Goal: Task Accomplishment & Management: Use online tool/utility

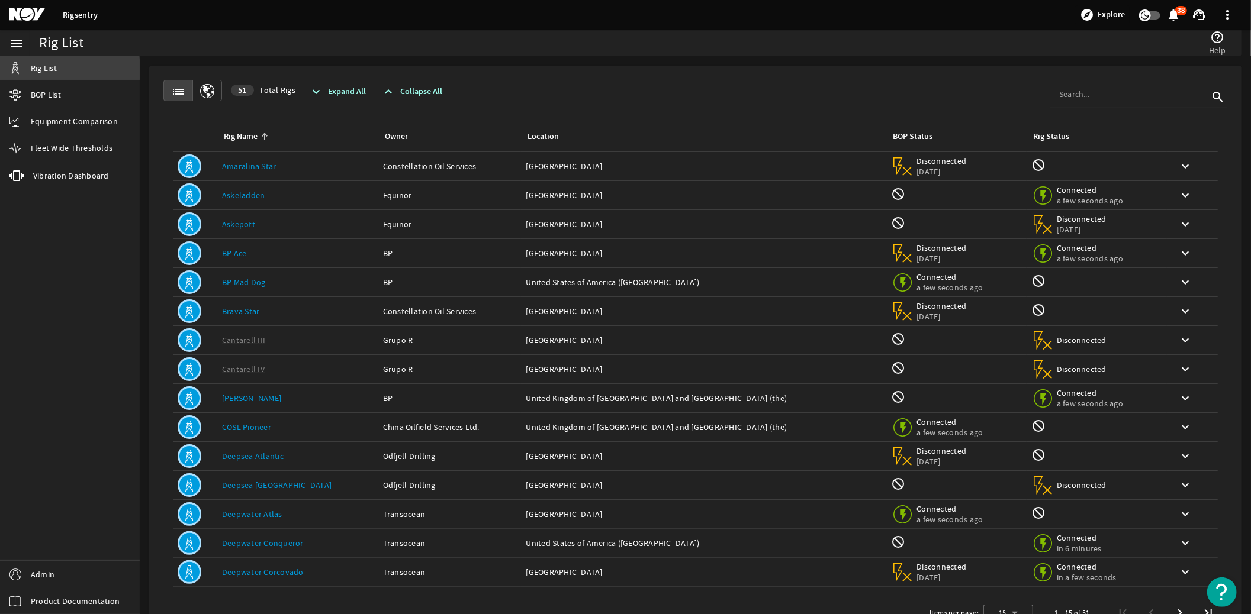
click at [44, 69] on span "Rig List" at bounding box center [44, 68] width 26 height 12
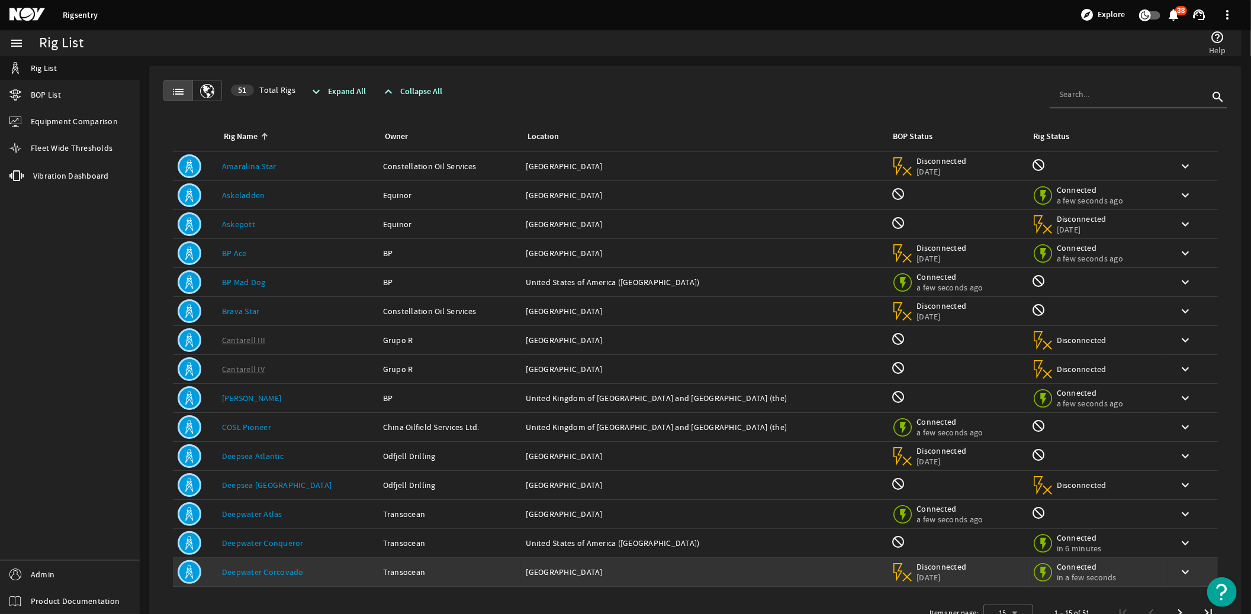
scroll to position [39, 0]
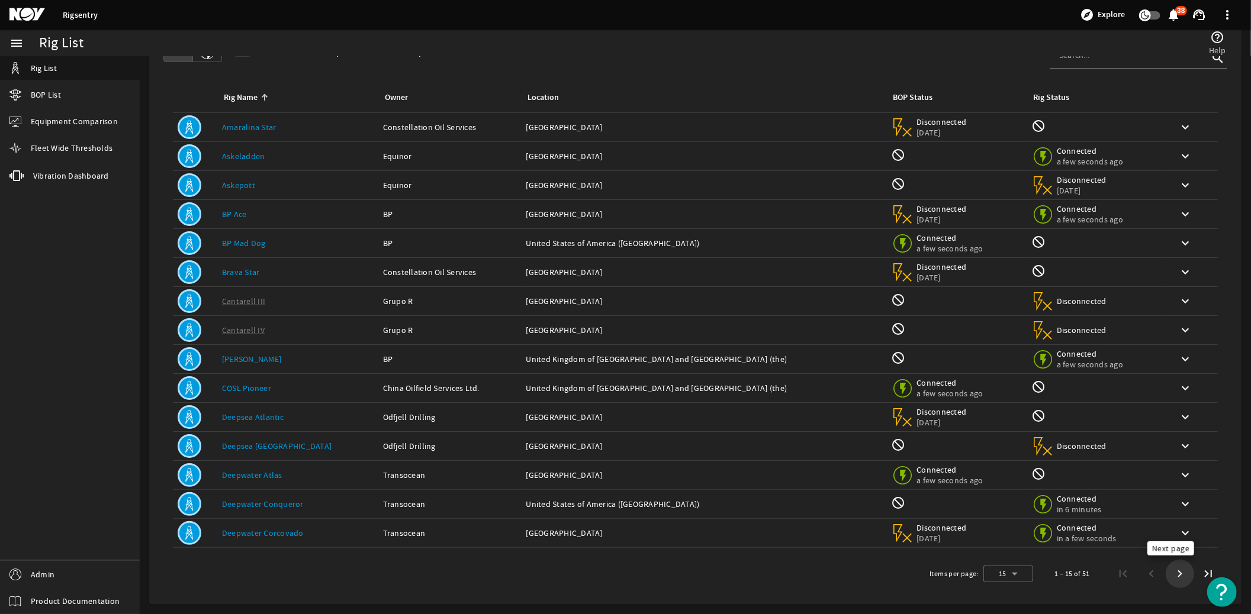
click at [1169, 573] on span "Next page" at bounding box center [1179, 573] width 21 height 21
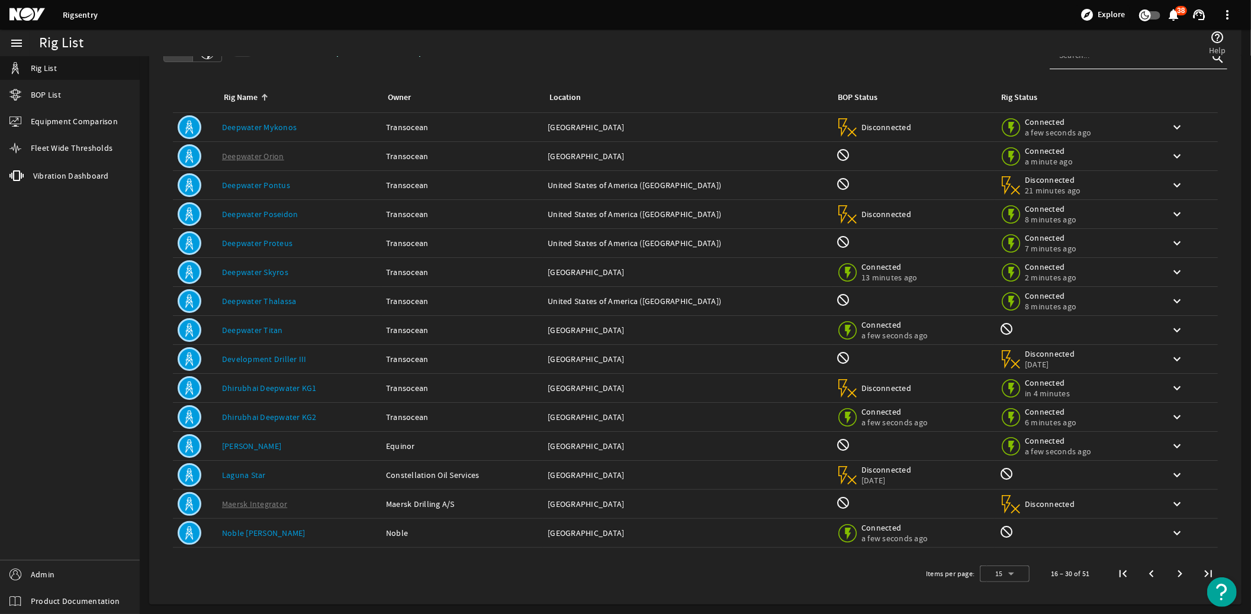
click at [1169, 573] on span "Next page" at bounding box center [1179, 573] width 21 height 21
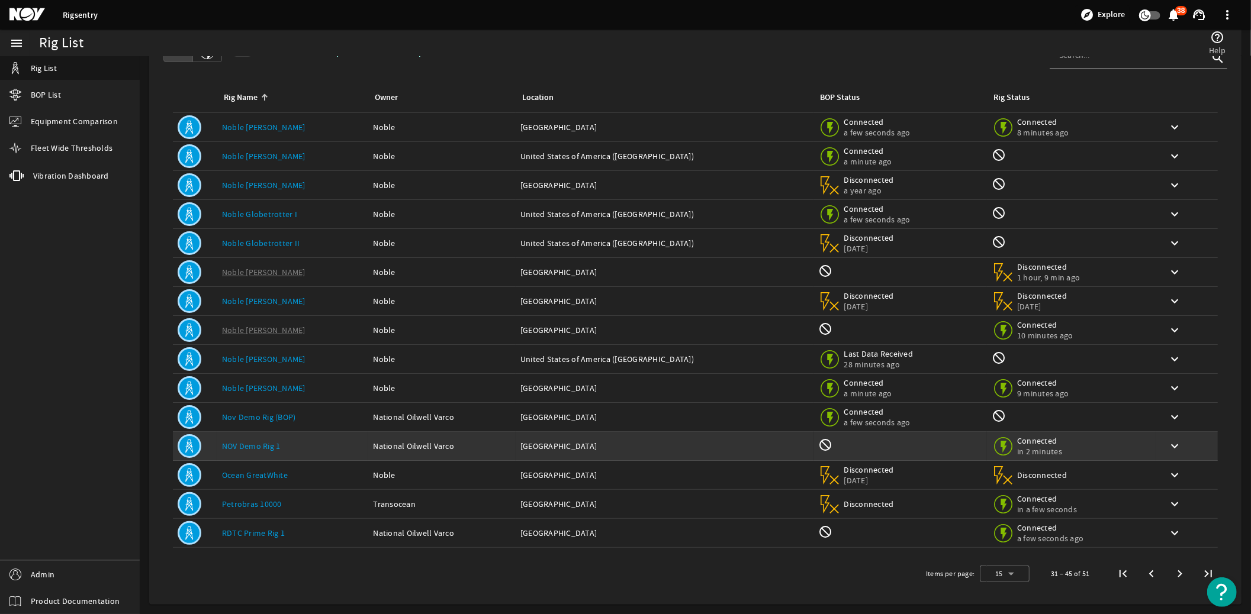
click at [251, 444] on link "NOV Demo Rig 1" at bounding box center [251, 446] width 59 height 11
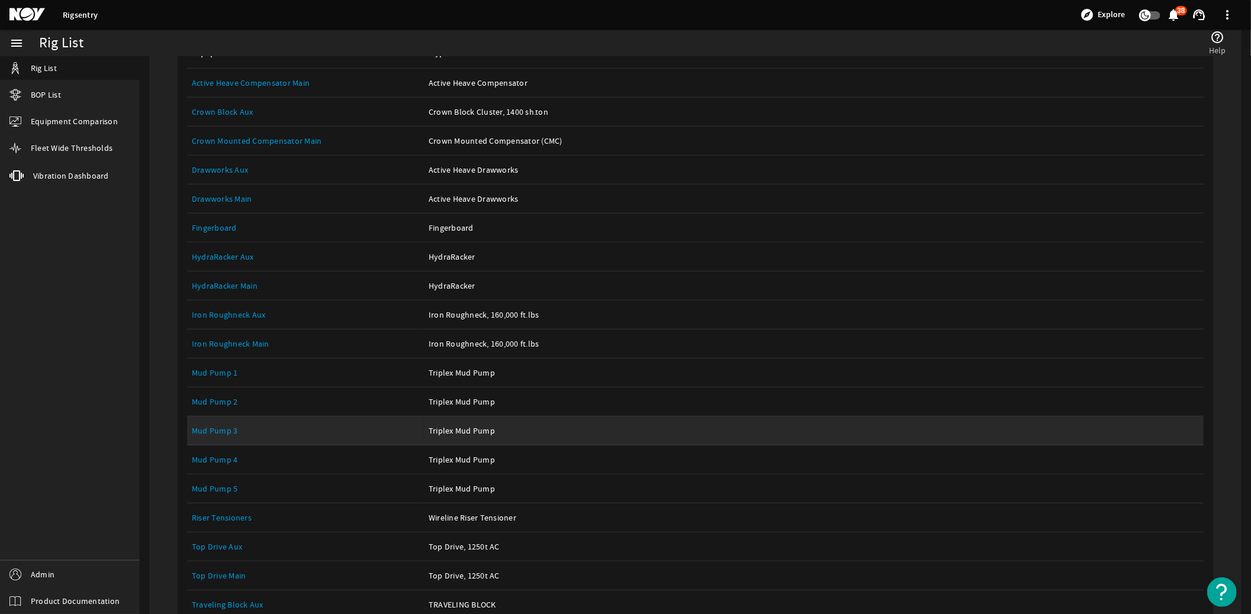
scroll to position [565, 0]
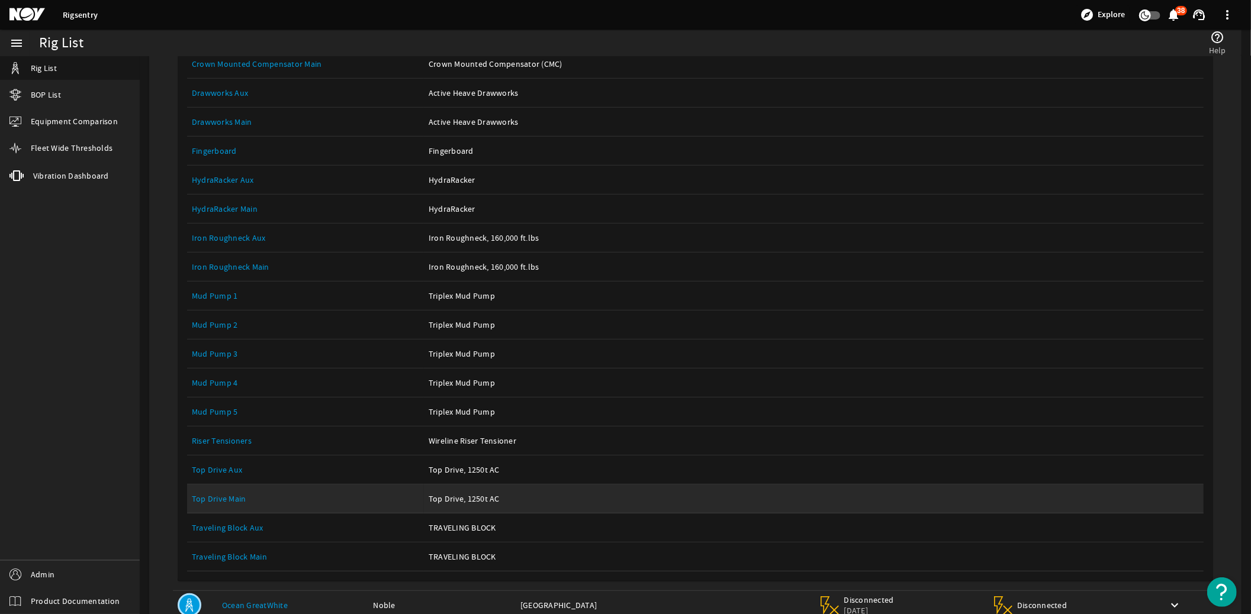
click at [227, 494] on div "Equipment Name: Top Drive Main" at bounding box center [305, 499] width 227 height 12
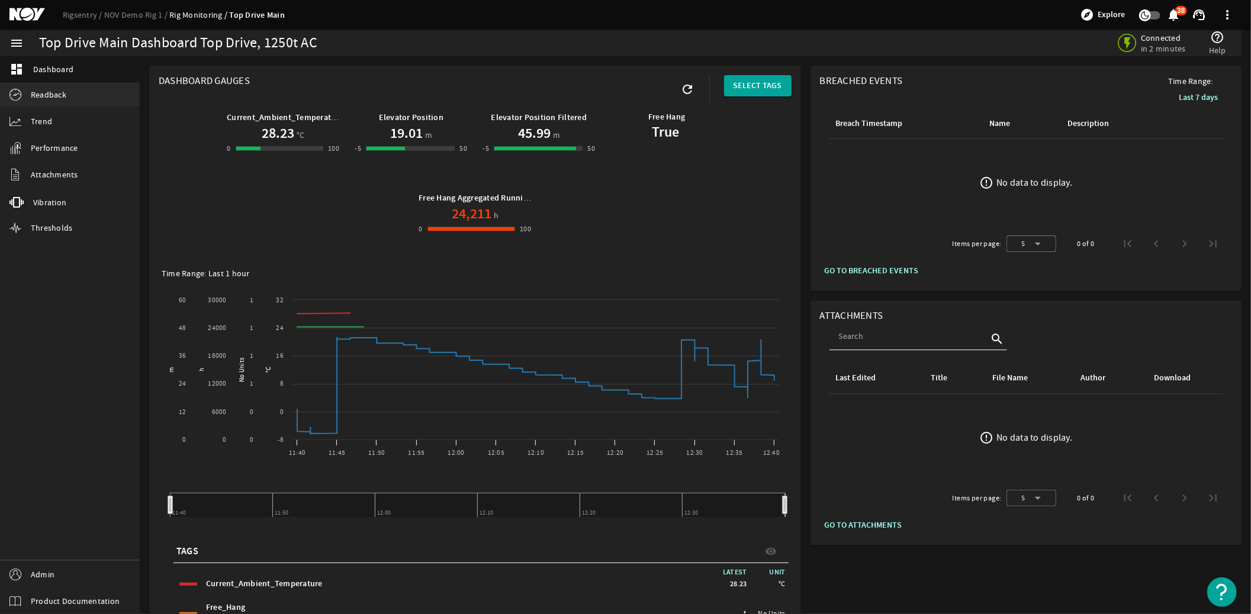
click at [36, 92] on span "Readback" at bounding box center [49, 95] width 36 height 12
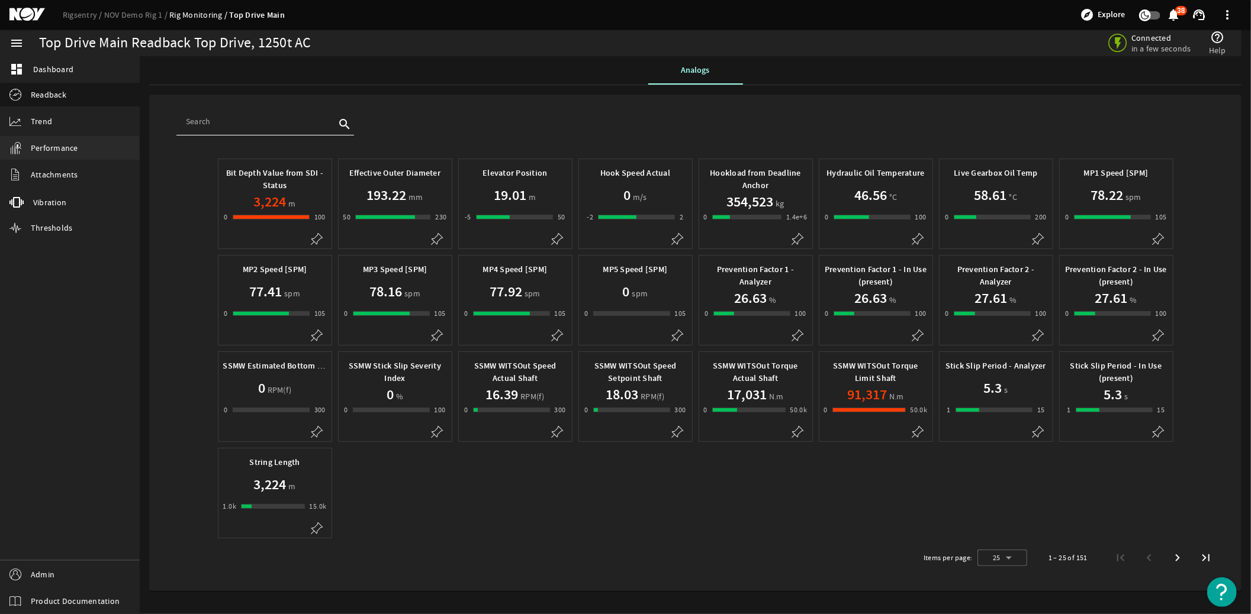
click at [67, 149] on span "Performance" at bounding box center [54, 148] width 47 height 12
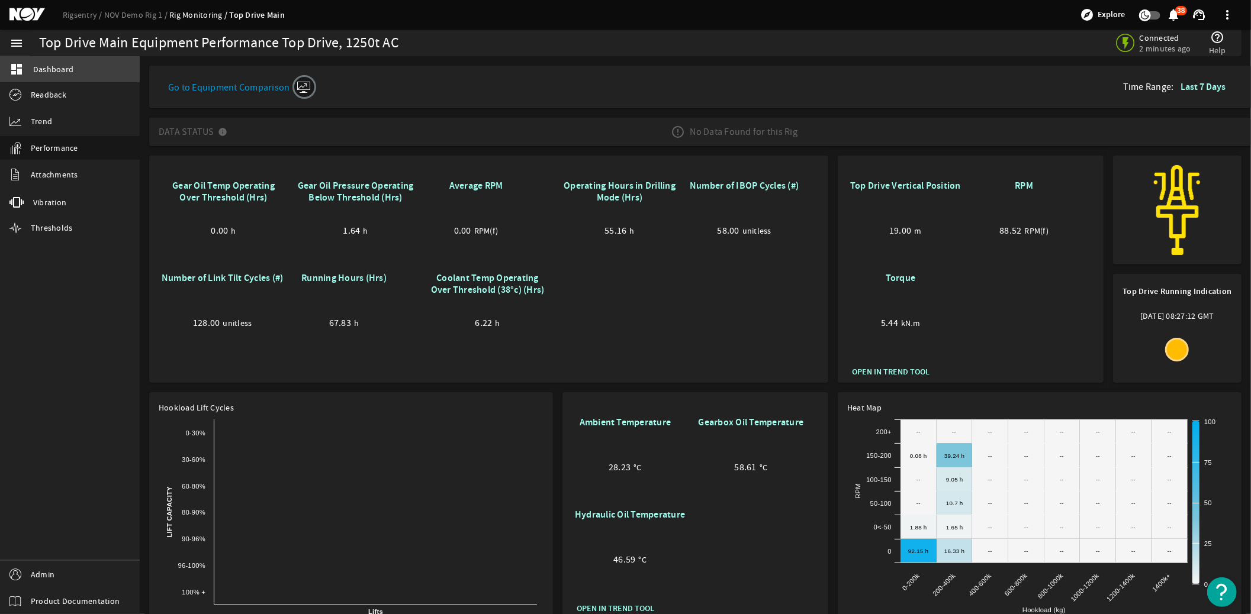
click at [43, 72] on span "Dashboard" at bounding box center [53, 69] width 40 height 12
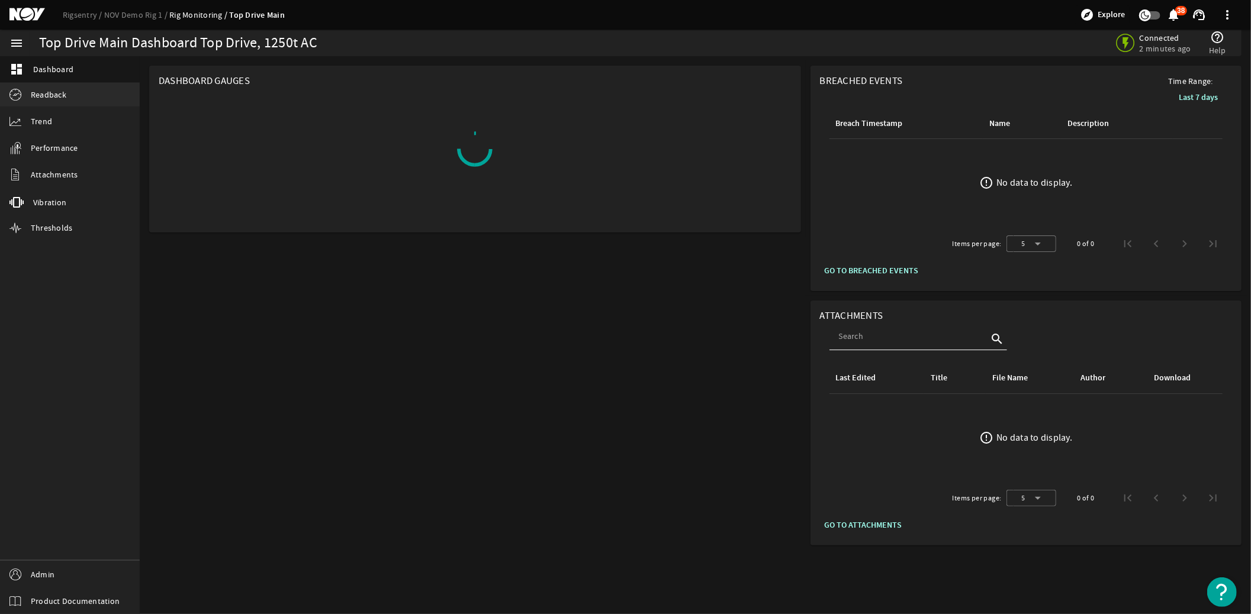
click at [48, 96] on span "Readback" at bounding box center [49, 95] width 36 height 12
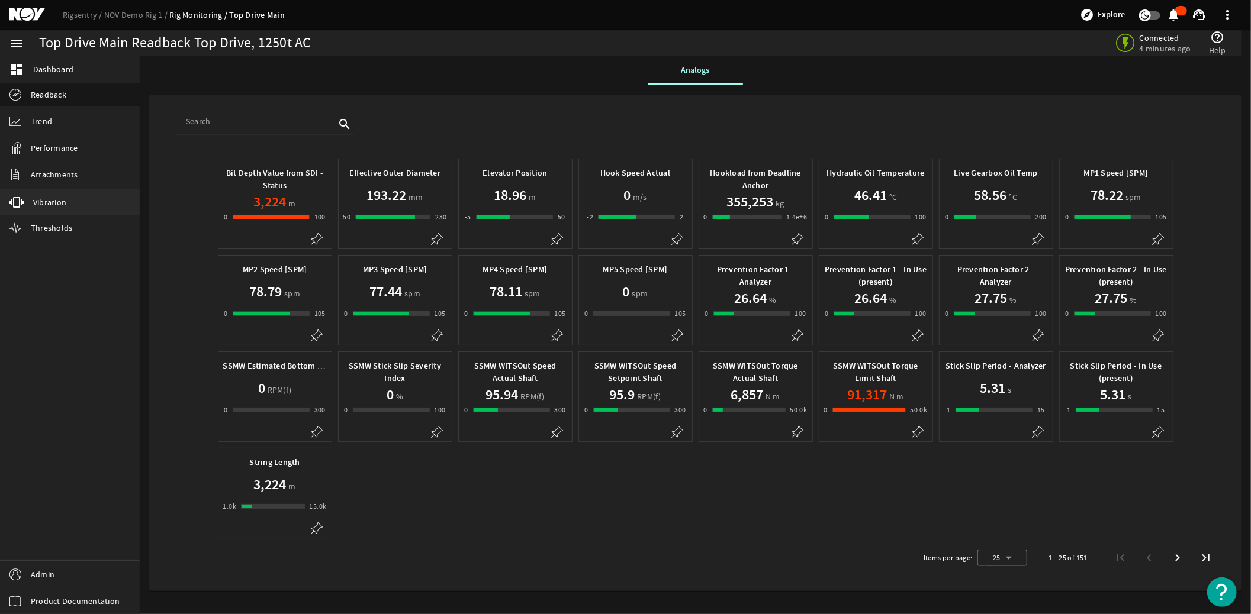
click at [50, 205] on span "Vibration" at bounding box center [49, 202] width 33 height 12
click at [457, 489] on div "Bit Depth Value from SDI - Status 3,224 m 0 -1 100 100 Effective Outer Diameter…" at bounding box center [695, 349] width 1059 height 386
click at [57, 69] on span "Dashboard" at bounding box center [53, 69] width 40 height 12
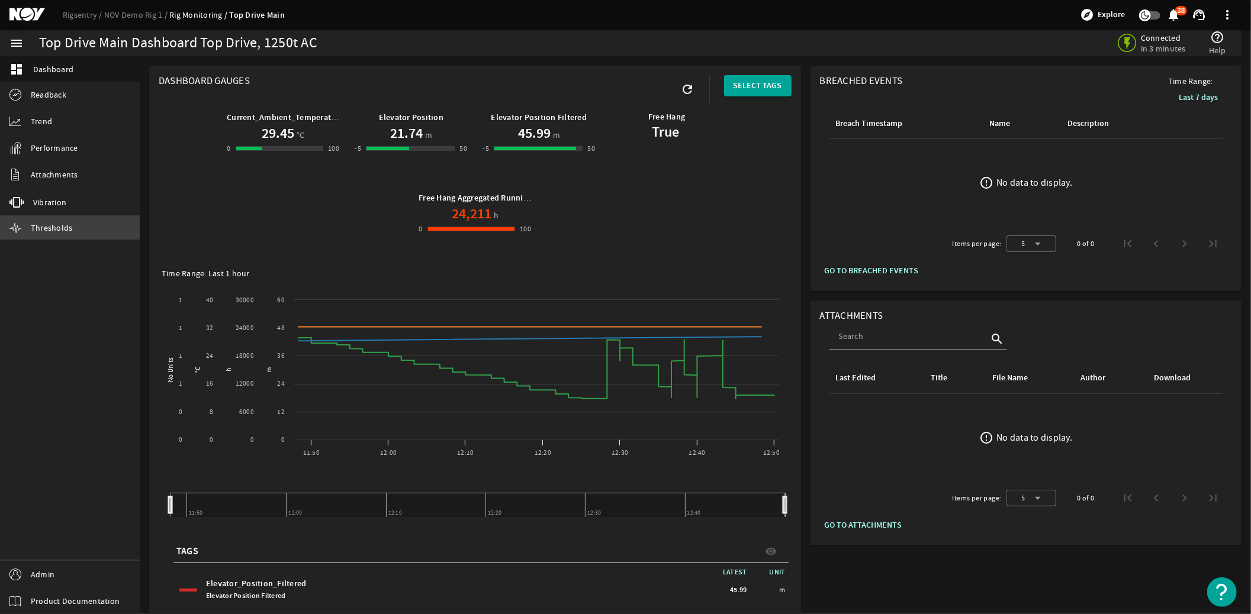
drag, startPoint x: 60, startPoint y: 225, endPoint x: 67, endPoint y: 224, distance: 6.6
click at [62, 225] on span "Thresholds" at bounding box center [52, 228] width 42 height 12
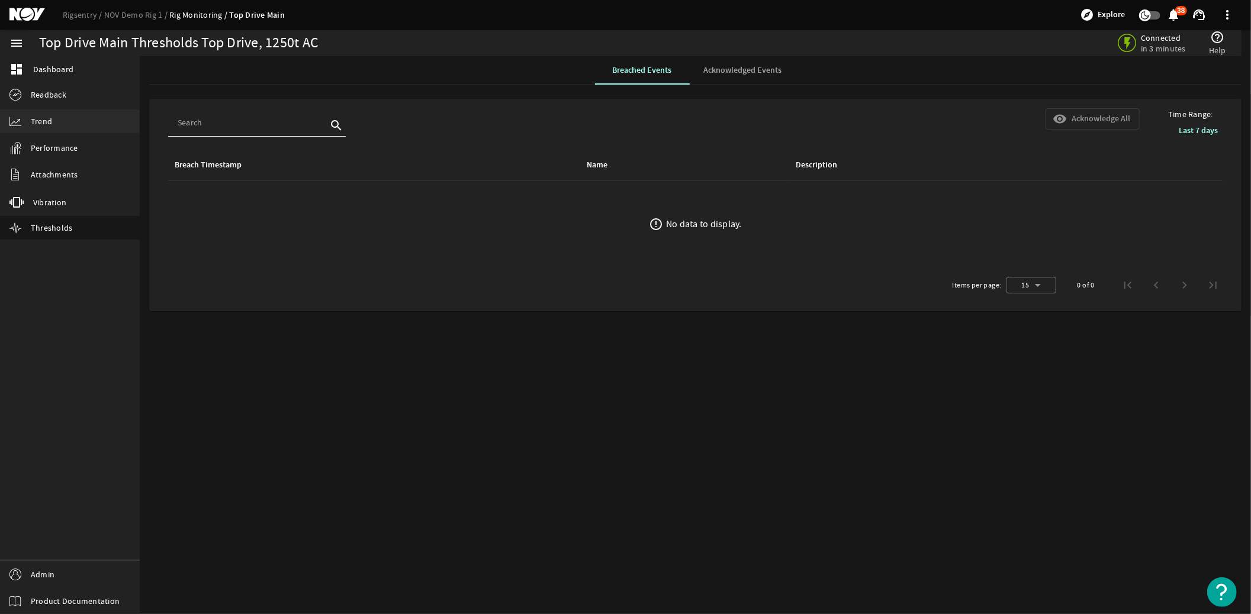
click at [43, 124] on span "Trend" at bounding box center [41, 121] width 21 height 12
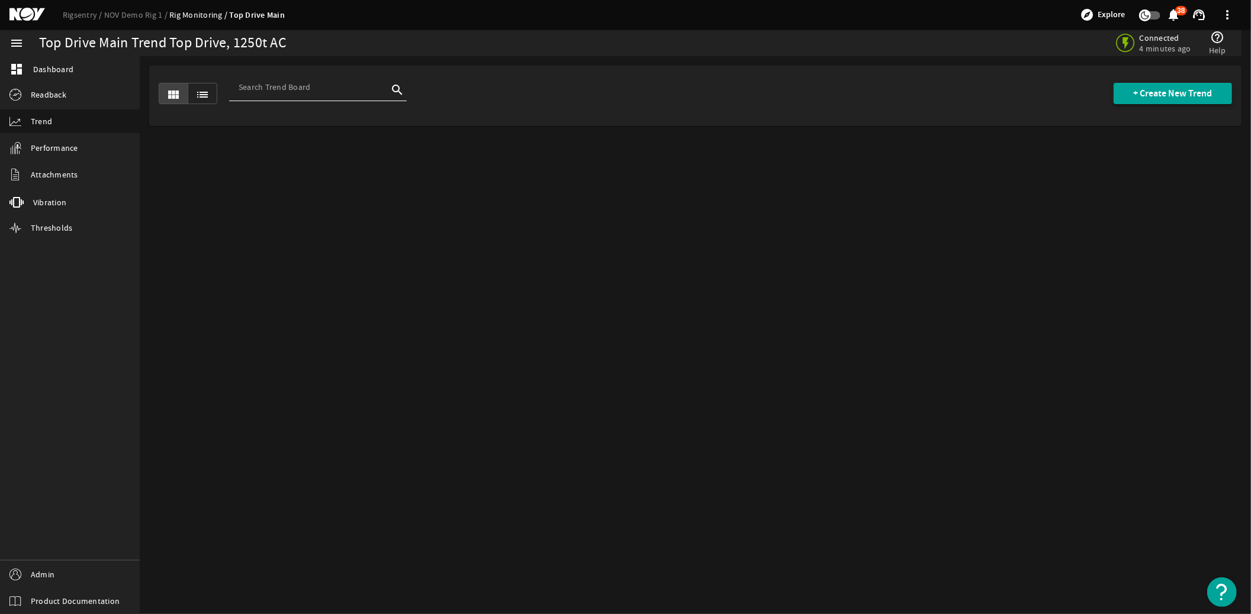
click at [1168, 95] on span "+ Create New Trend" at bounding box center [1172, 94] width 79 height 12
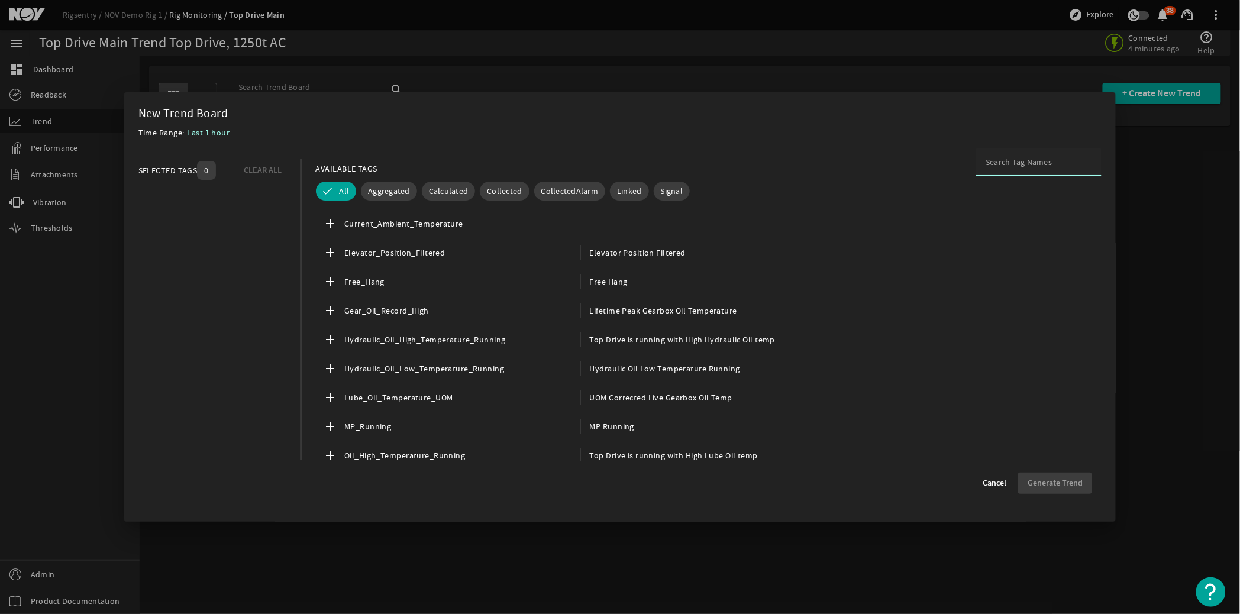
click at [1024, 166] on input at bounding box center [1039, 162] width 107 height 12
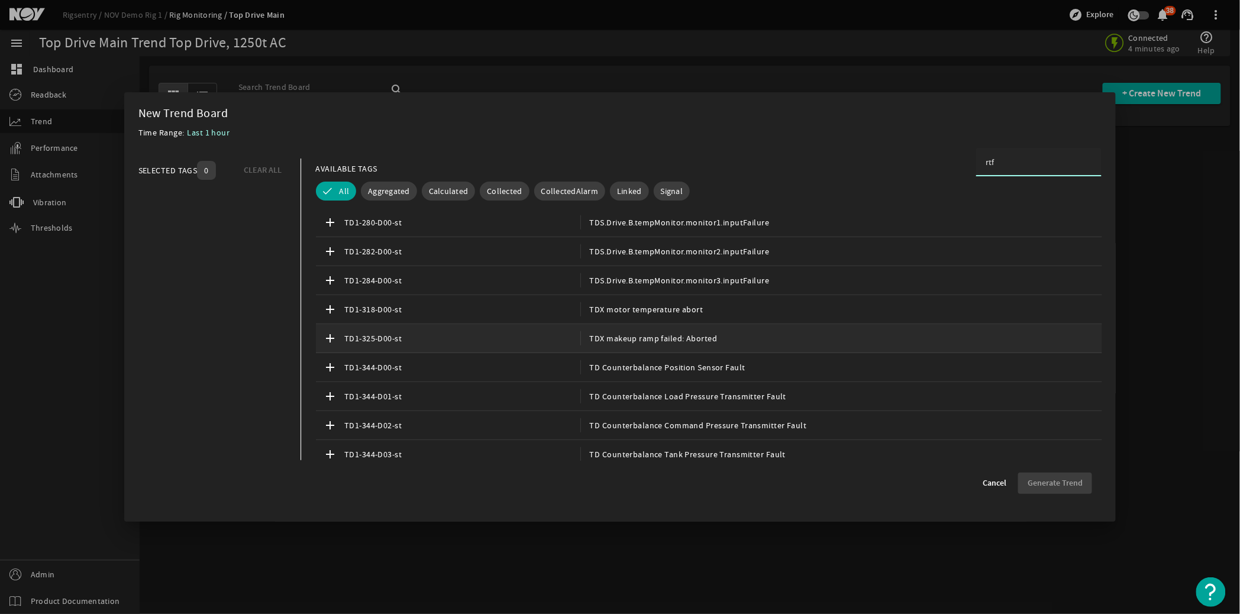
scroll to position [417, 0]
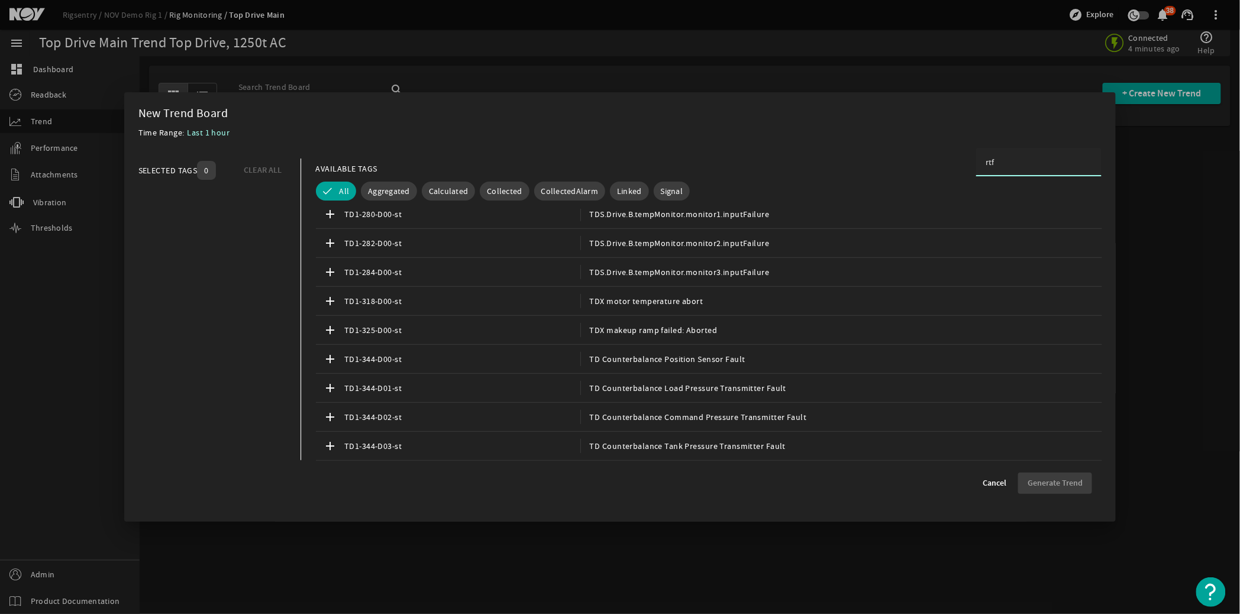
drag, startPoint x: 1003, startPoint y: 162, endPoint x: 962, endPoint y: 160, distance: 40.9
click at [961, 163] on div "AVAILABLE TAGS rtf" at bounding box center [709, 169] width 787 height 21
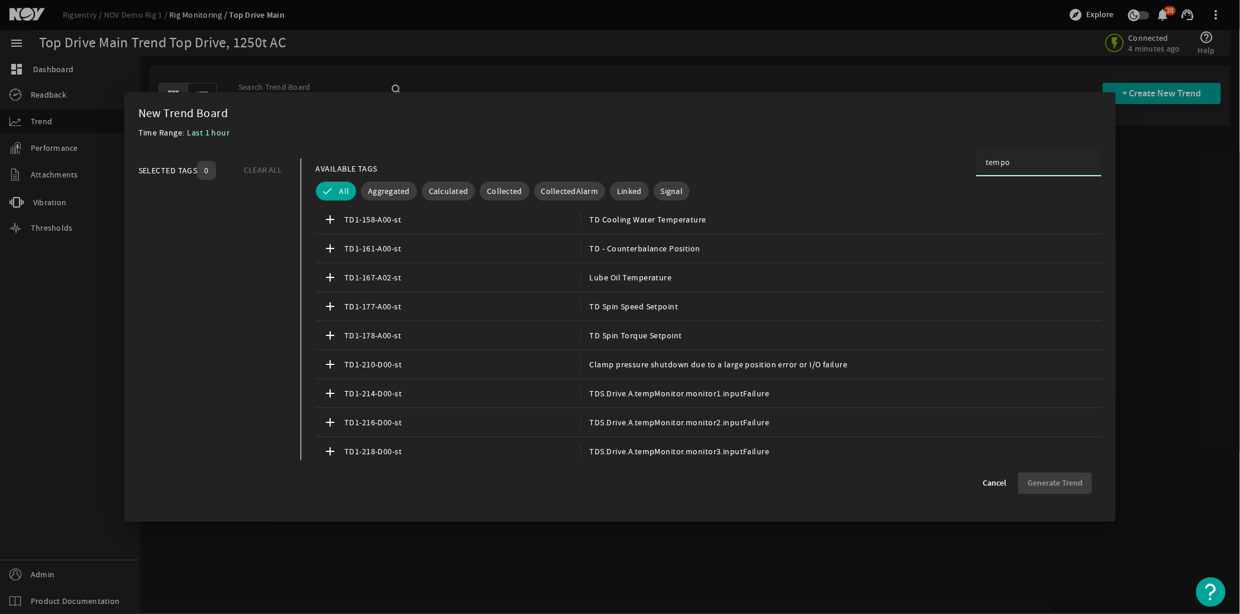
type input "tempo"
